Goal: Information Seeking & Learning: Find specific fact

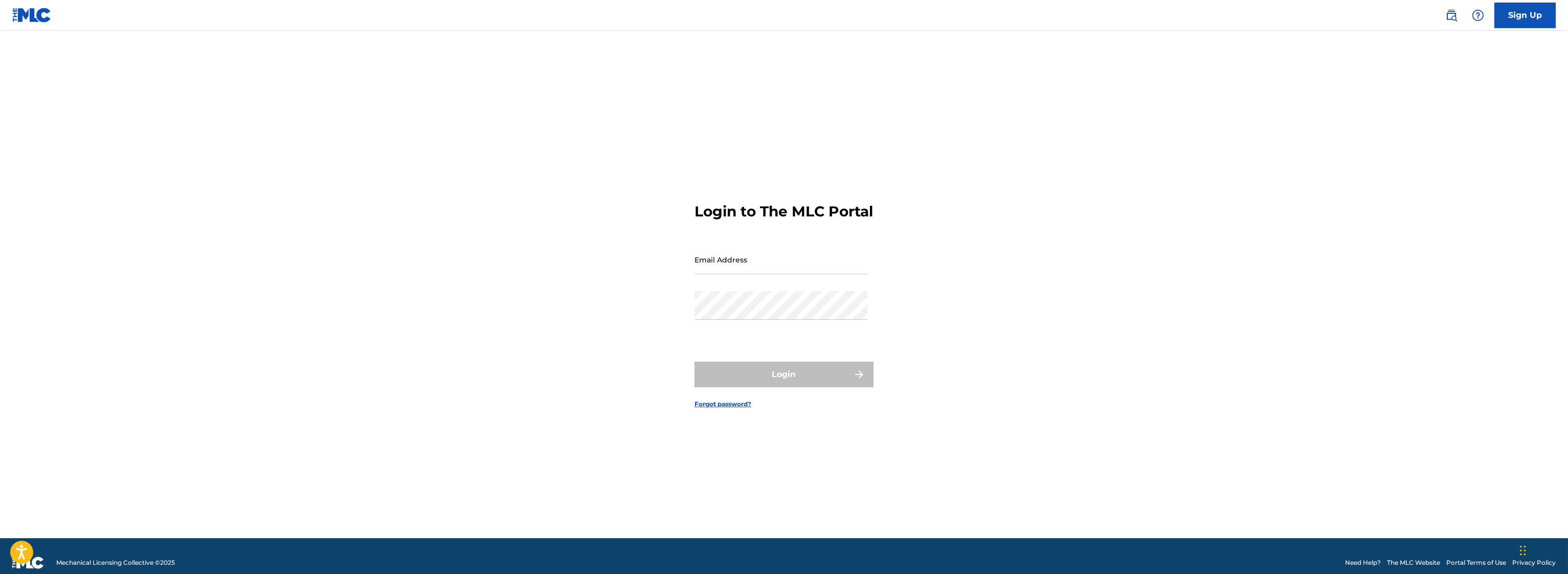
click at [754, 274] on input "Email Address" at bounding box center [781, 259] width 173 height 29
click at [1416, 217] on main "Login to The MLC Portal Email Address Password Login Forgot password?" at bounding box center [784, 284] width 1568 height 507
click at [754, 268] on input "Email Address" at bounding box center [781, 259] width 173 height 29
drag, startPoint x: 1003, startPoint y: 475, endPoint x: 1004, endPoint y: 449, distance: 26.0
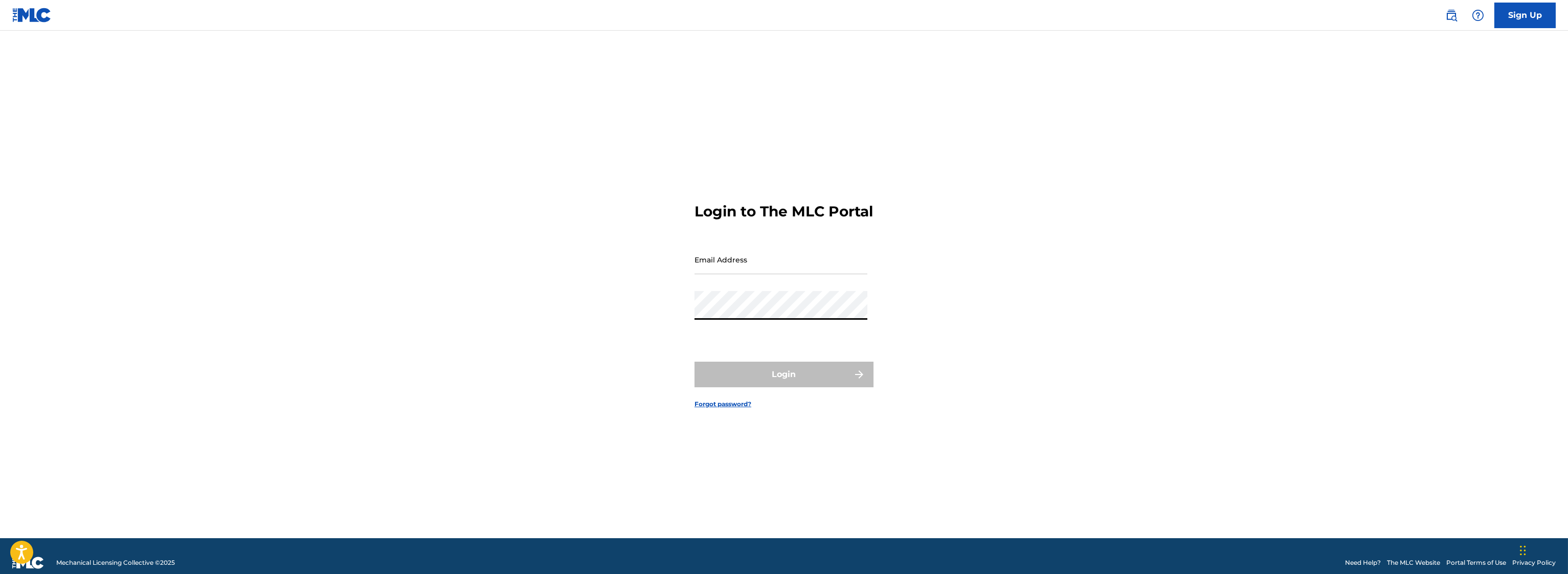
click at [1003, 474] on div "Login to The MLC Portal Email Address Password Login Forgot password?" at bounding box center [784, 296] width 716 height 481
click at [1505, 19] on link "Sign Up" at bounding box center [1525, 15] width 61 height 26
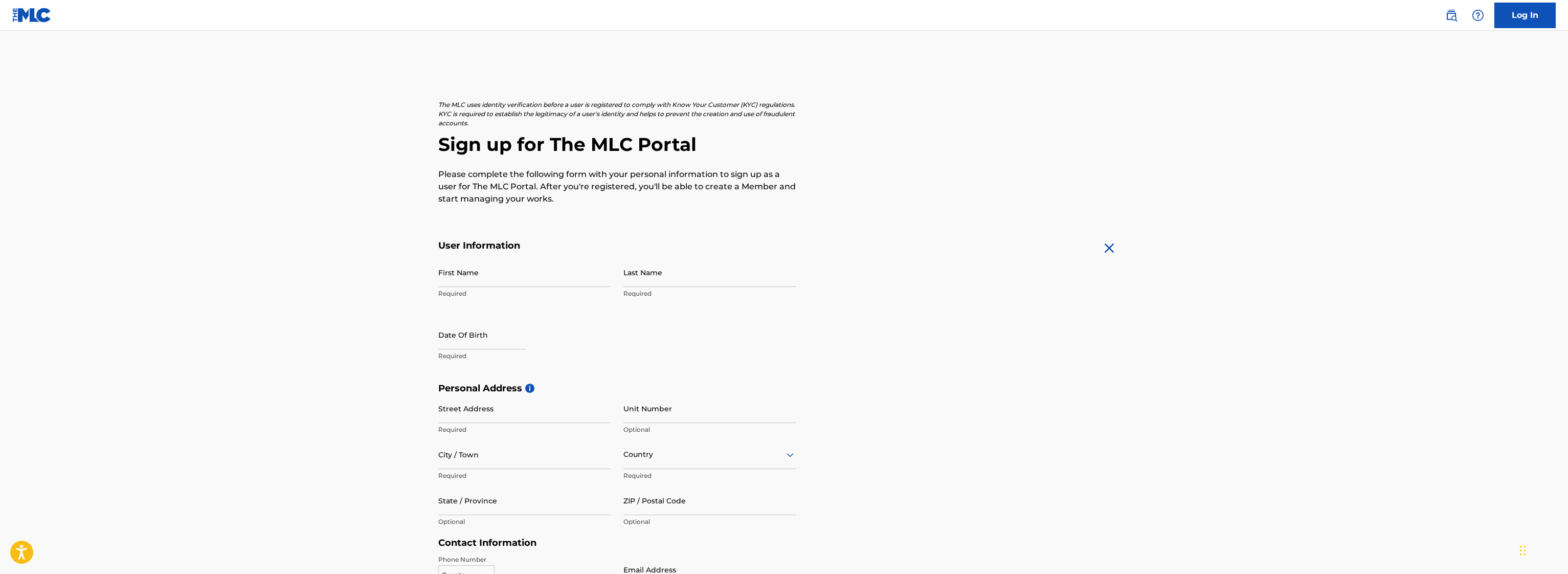
click at [13, 11] on img at bounding box center [32, 15] width 40 height 15
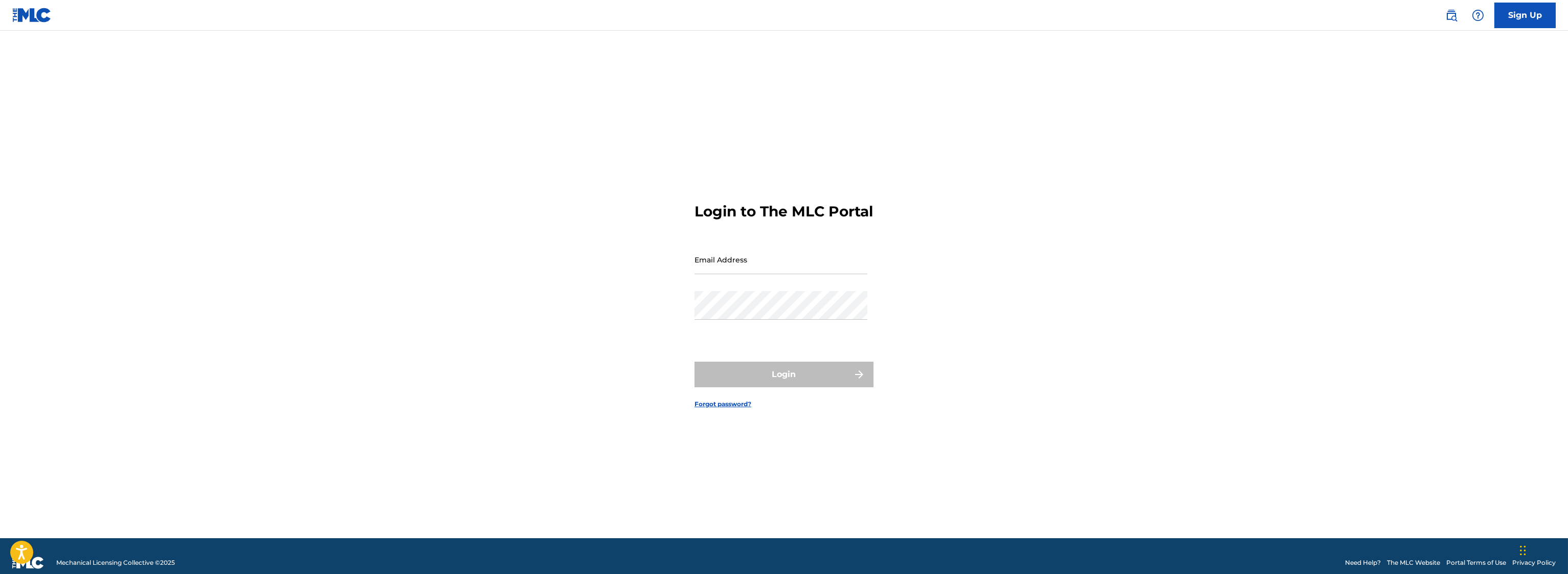
click at [1005, 413] on div "Login to The MLC Portal Email Address Password Login Forgot password?" at bounding box center [784, 296] width 716 height 481
click at [1454, 15] on img at bounding box center [1451, 15] width 12 height 12
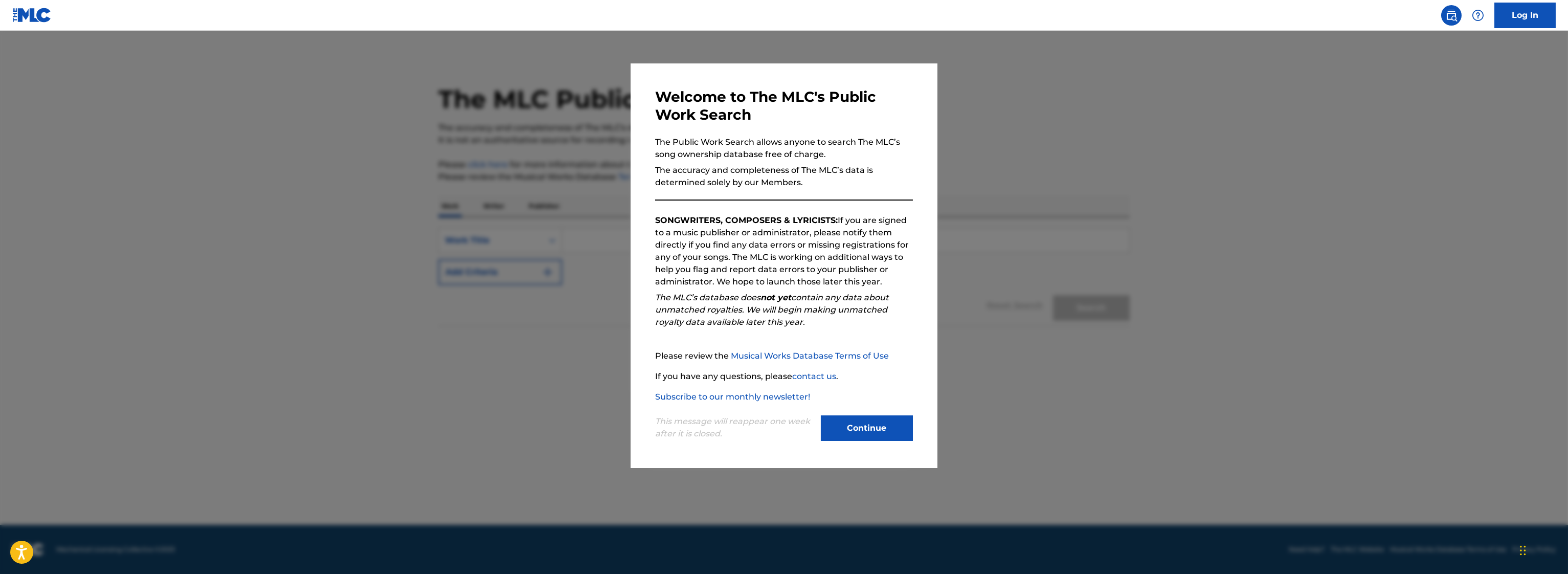
click at [855, 422] on button "Continue" at bounding box center [866, 428] width 92 height 26
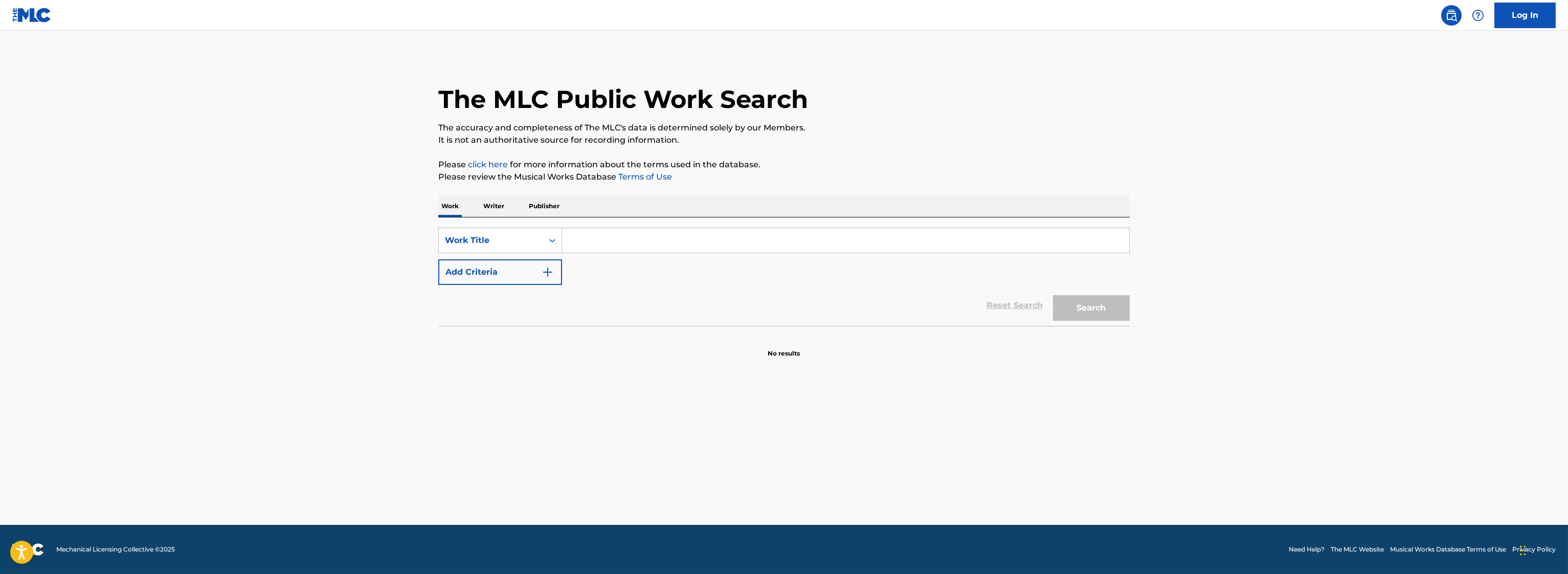
click at [603, 245] on input "Search Form" at bounding box center [845, 240] width 567 height 24
paste input "Transcentury feat. [PERSON_NAME] - What does it matter"
click at [1082, 311] on button "Search" at bounding box center [1091, 308] width 77 height 26
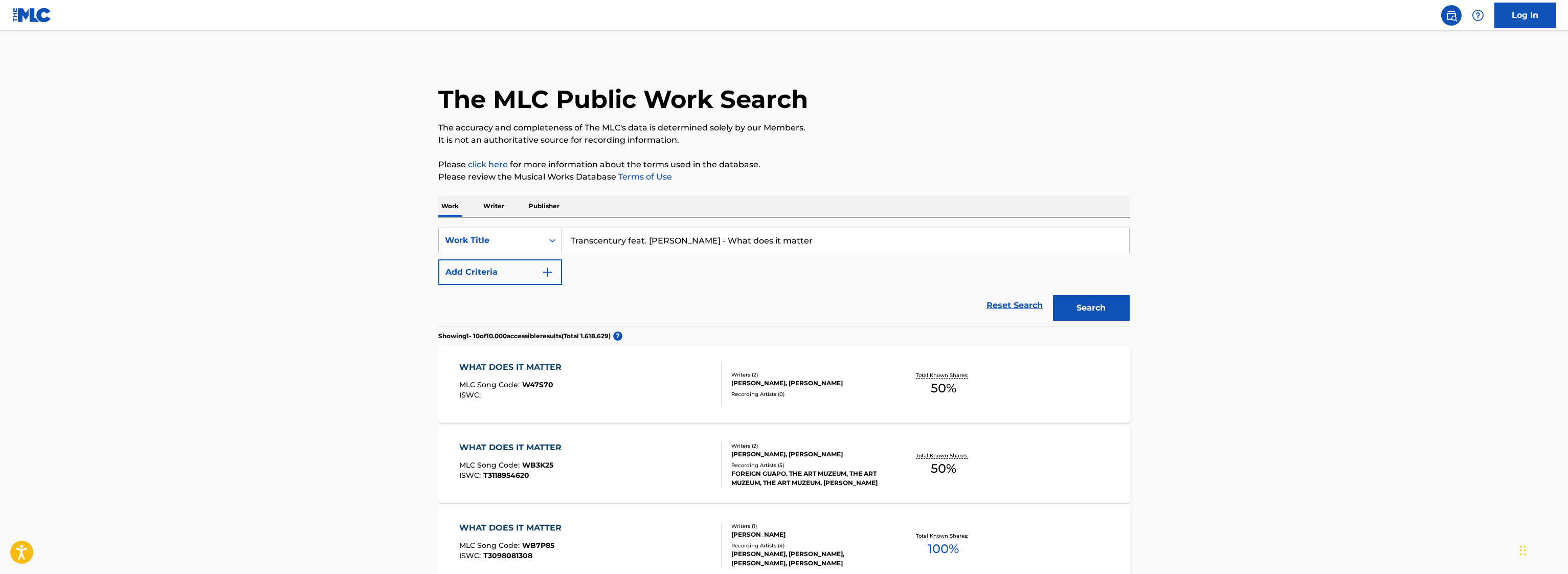
drag, startPoint x: 738, startPoint y: 249, endPoint x: 994, endPoint y: 257, distance: 256.1
click at [994, 257] on div "SearchWithCriteria12a270df-a5c3-466a-ba78-90d65243af67 Work Title Transcentury …" at bounding box center [784, 256] width 691 height 57
type input "Transcentury"
click at [485, 206] on p "Writer" at bounding box center [494, 206] width 27 height 21
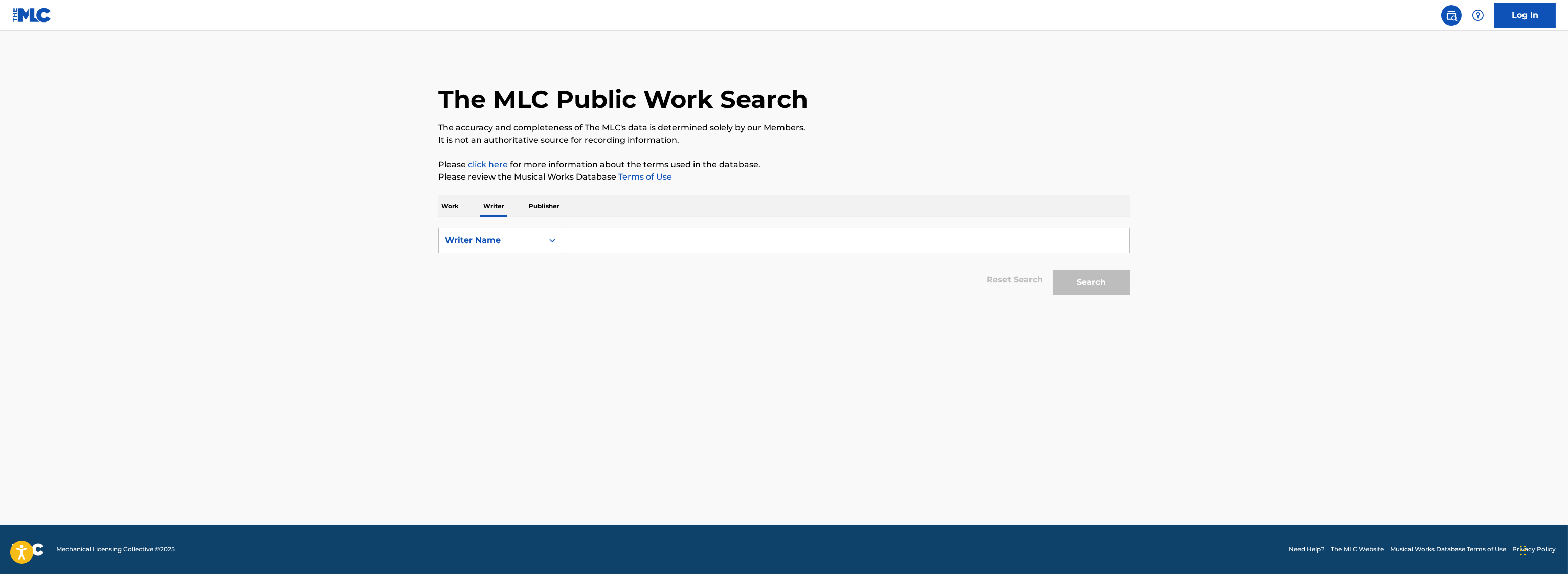
click at [617, 244] on input "Search Form" at bounding box center [845, 240] width 567 height 24
paste input "Transcentury feat. [PERSON_NAME] - What does it matter"
drag, startPoint x: 629, startPoint y: 238, endPoint x: 916, endPoint y: 239, distance: 287.0
click at [916, 238] on input "Transcentury feat. [PERSON_NAME] - What does it matter" at bounding box center [845, 240] width 567 height 24
type input "Transcentury"
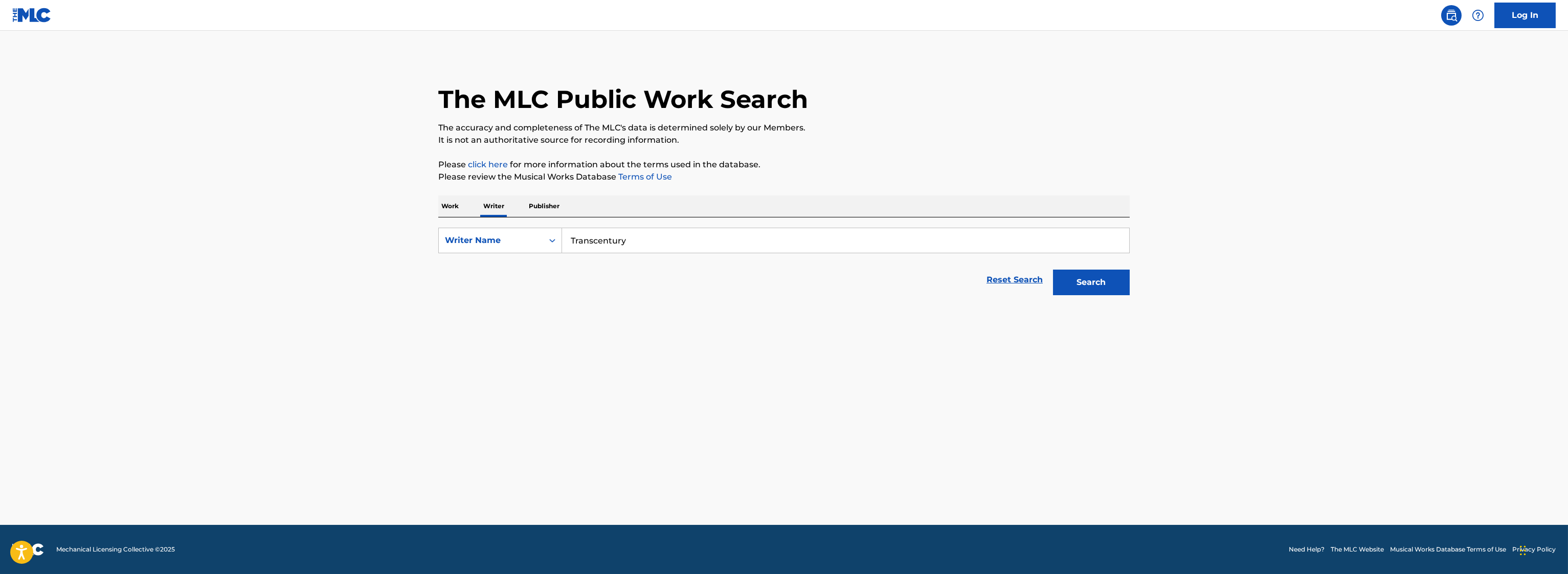
click at [1053, 270] on button "Search" at bounding box center [1091, 282] width 77 height 26
click at [1118, 279] on button "Search" at bounding box center [1091, 282] width 77 height 26
drag, startPoint x: 516, startPoint y: 239, endPoint x: 410, endPoint y: 234, distance: 106.1
click at [410, 234] on main "The MLC Public Work Search The accuracy and completeness of The MLC's data is d…" at bounding box center [784, 278] width 1568 height 494
